Goal: Navigation & Orientation: Find specific page/section

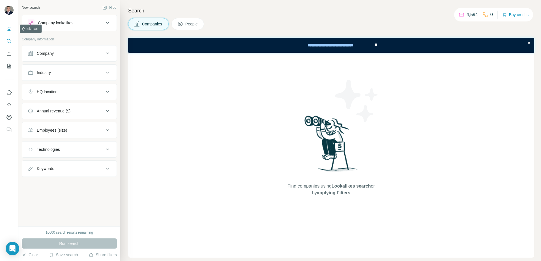
click at [6, 30] on button "Quick start" at bounding box center [9, 29] width 9 height 10
